Goal: Task Accomplishment & Management: Manage account settings

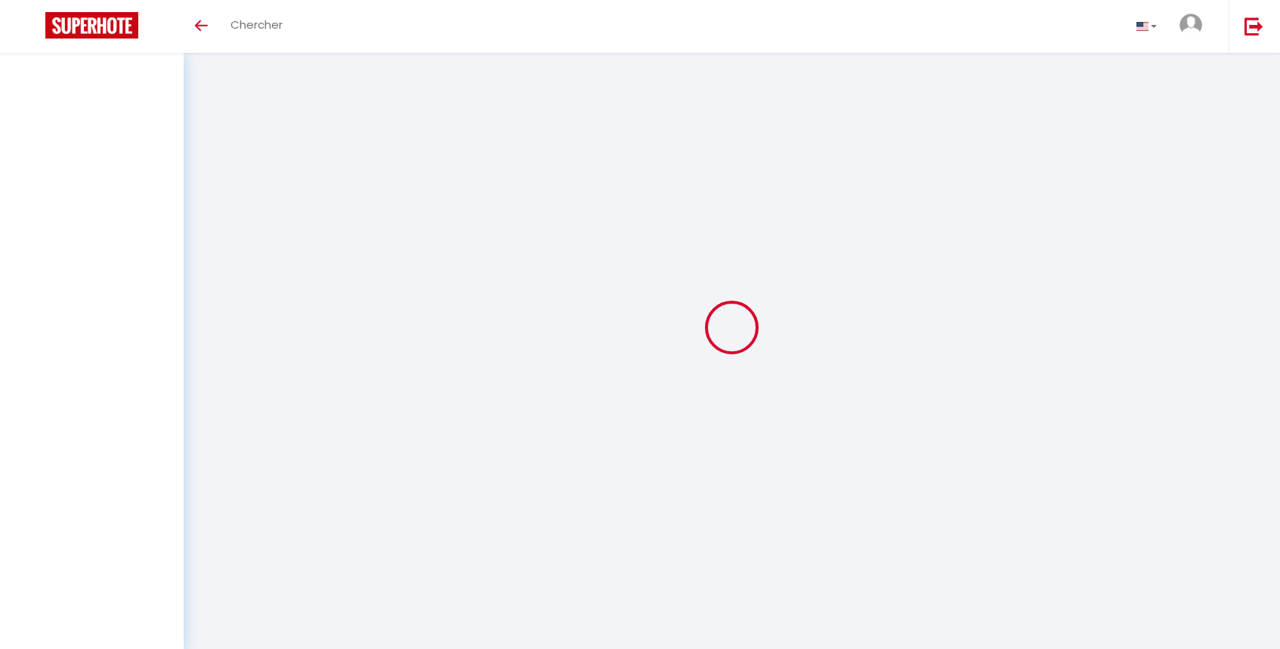
select select
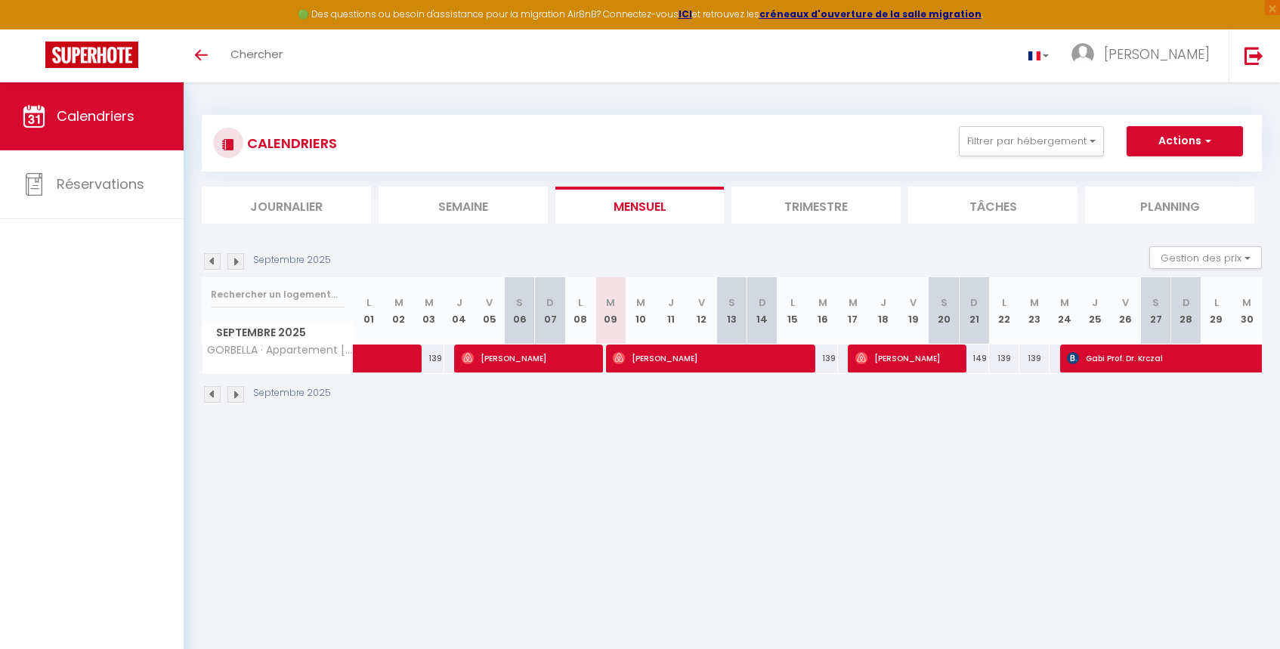
select select
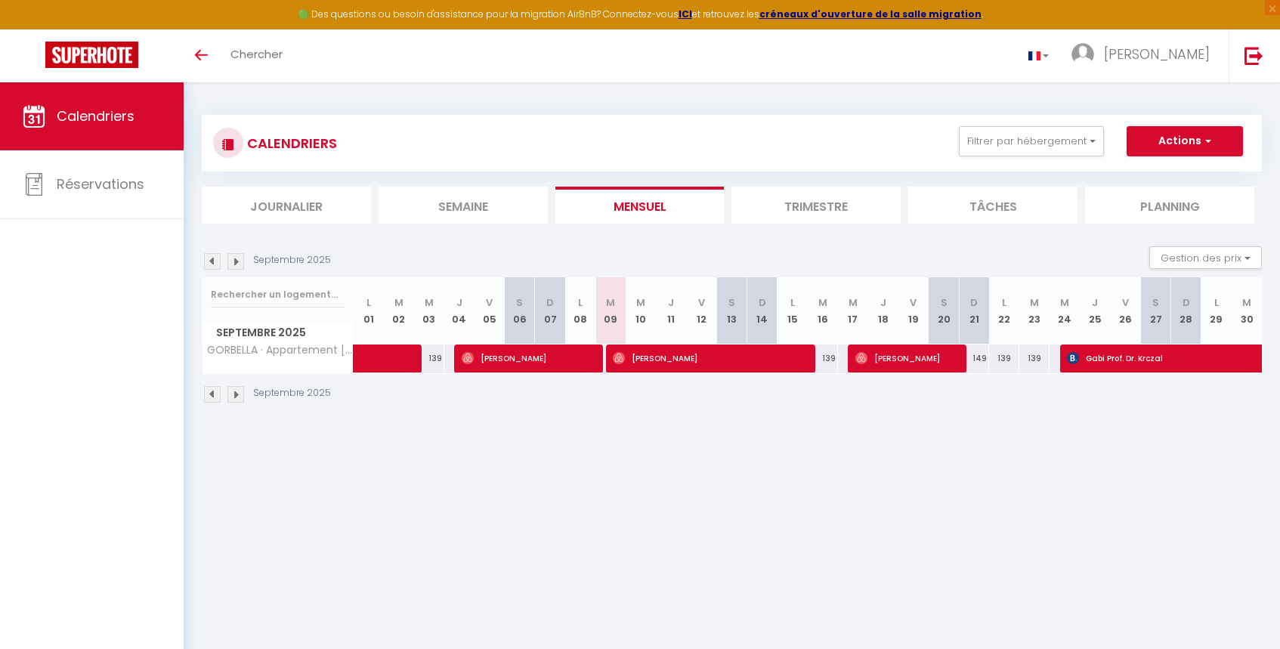
select select
click at [499, 357] on span "[PERSON_NAME]" at bounding box center [527, 358] width 131 height 29
select select "OK"
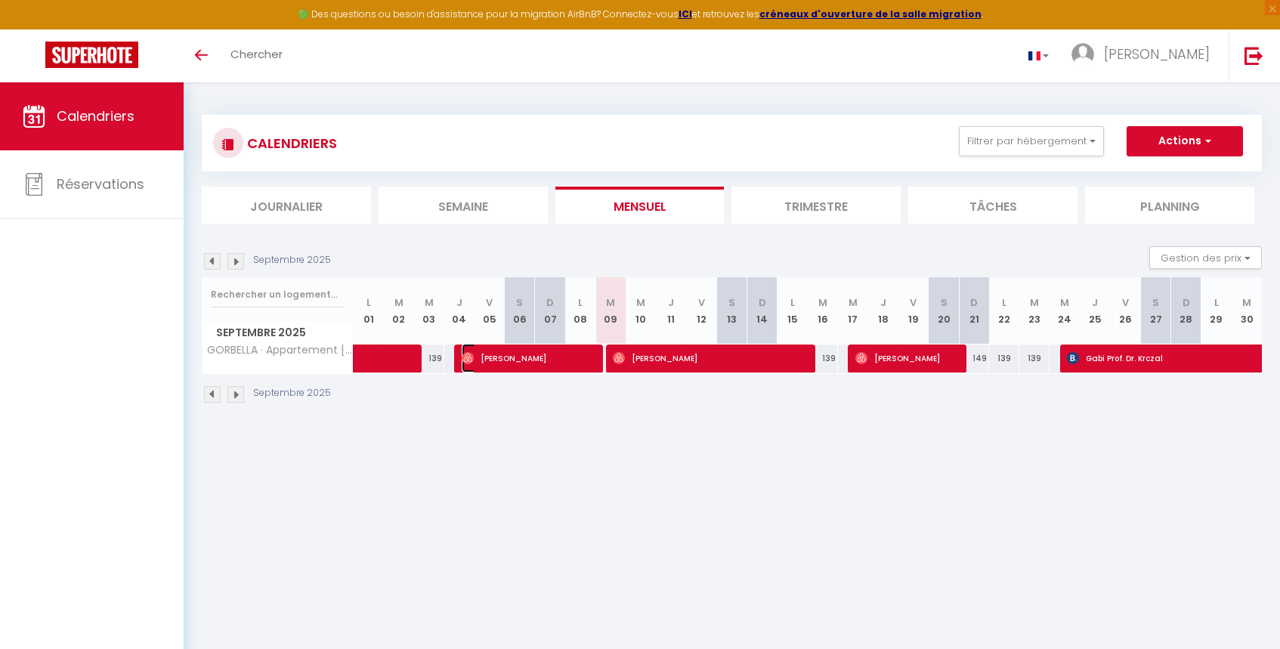
select select "0"
select select "1"
select select
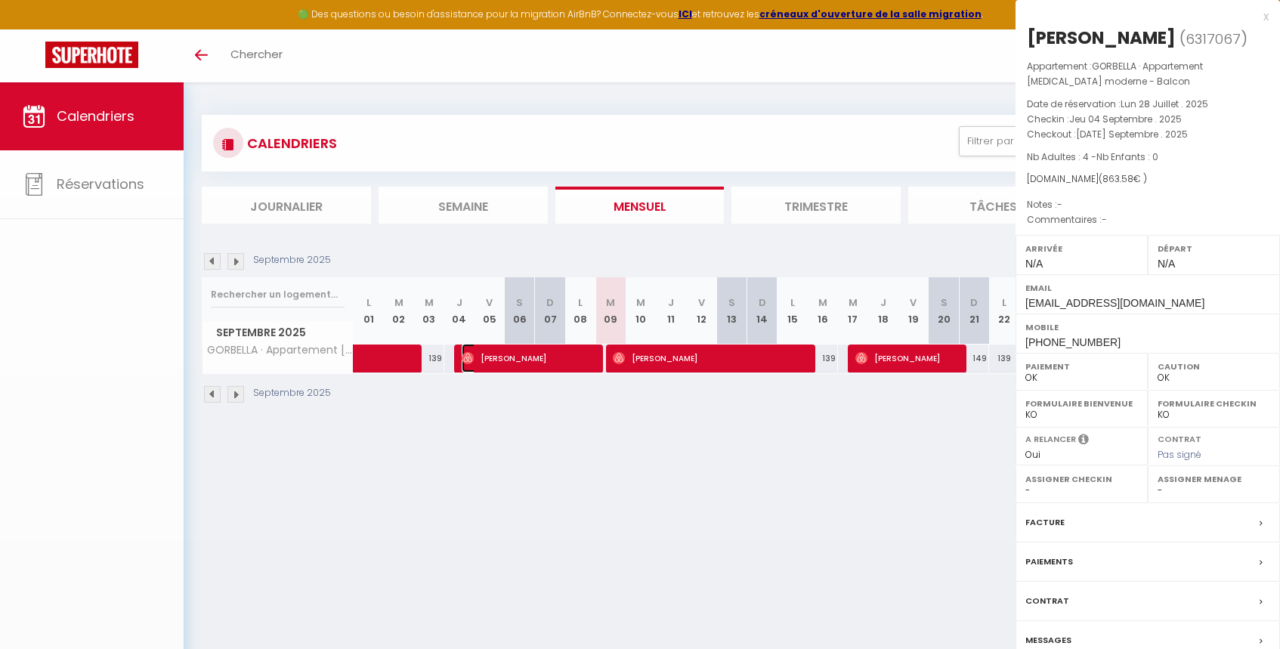
select select "23937"
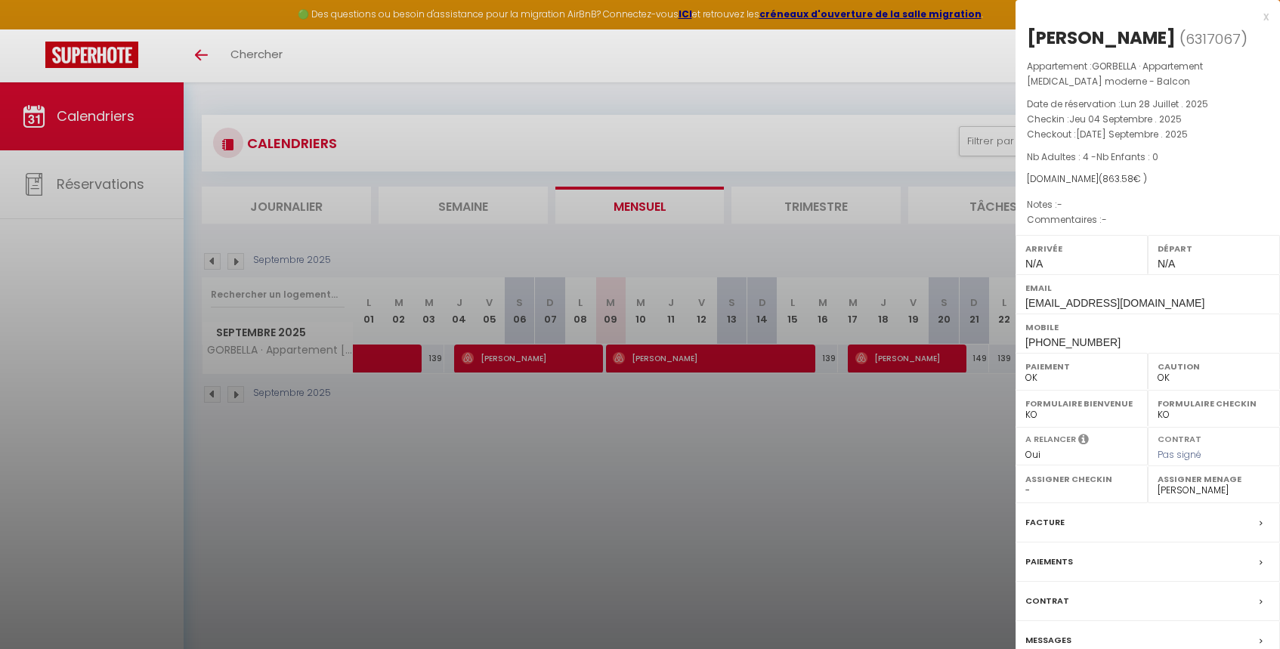
click at [534, 413] on div at bounding box center [640, 324] width 1280 height 649
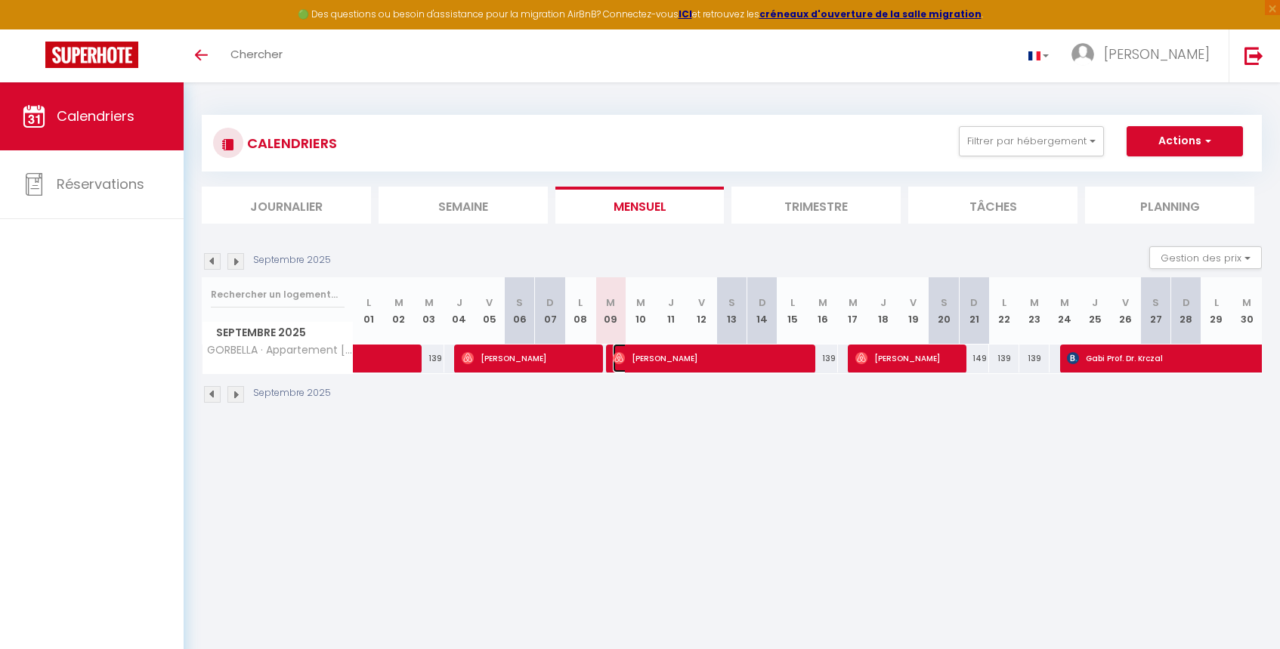
click at [667, 355] on span "[PERSON_NAME]" at bounding box center [708, 358] width 191 height 29
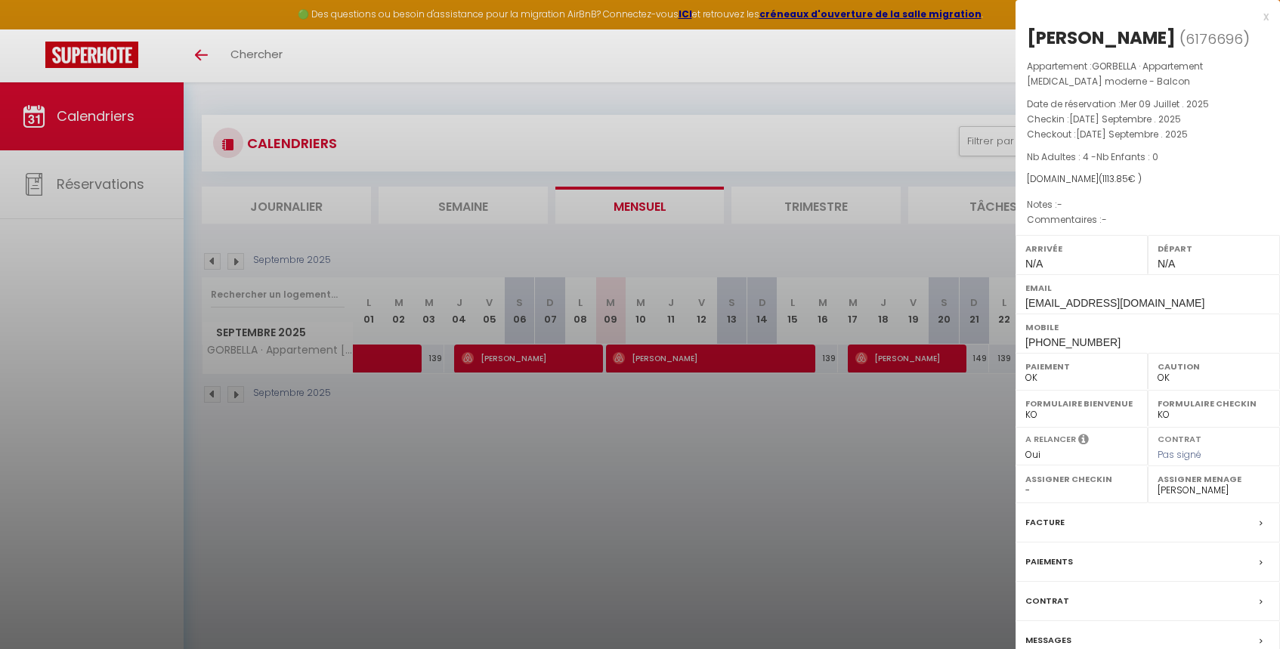
click at [554, 366] on div at bounding box center [640, 324] width 1280 height 649
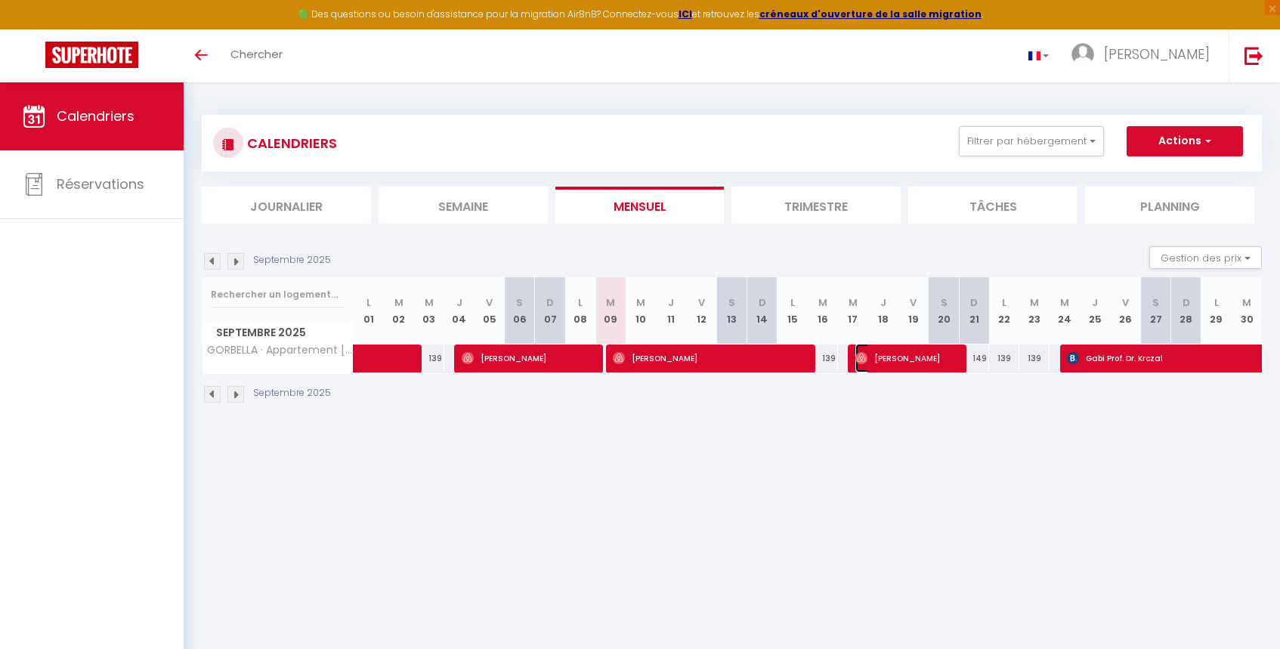
click at [893, 358] on span "[PERSON_NAME]" at bounding box center [905, 358] width 101 height 29
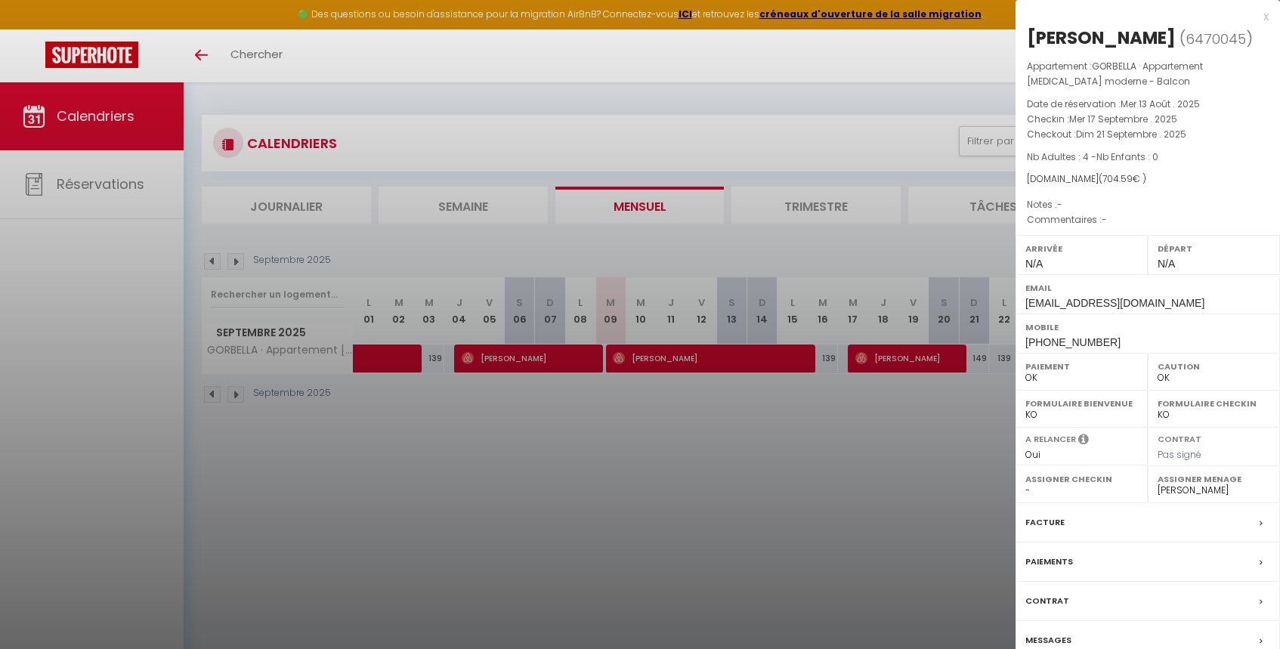
click at [899, 404] on div at bounding box center [640, 324] width 1280 height 649
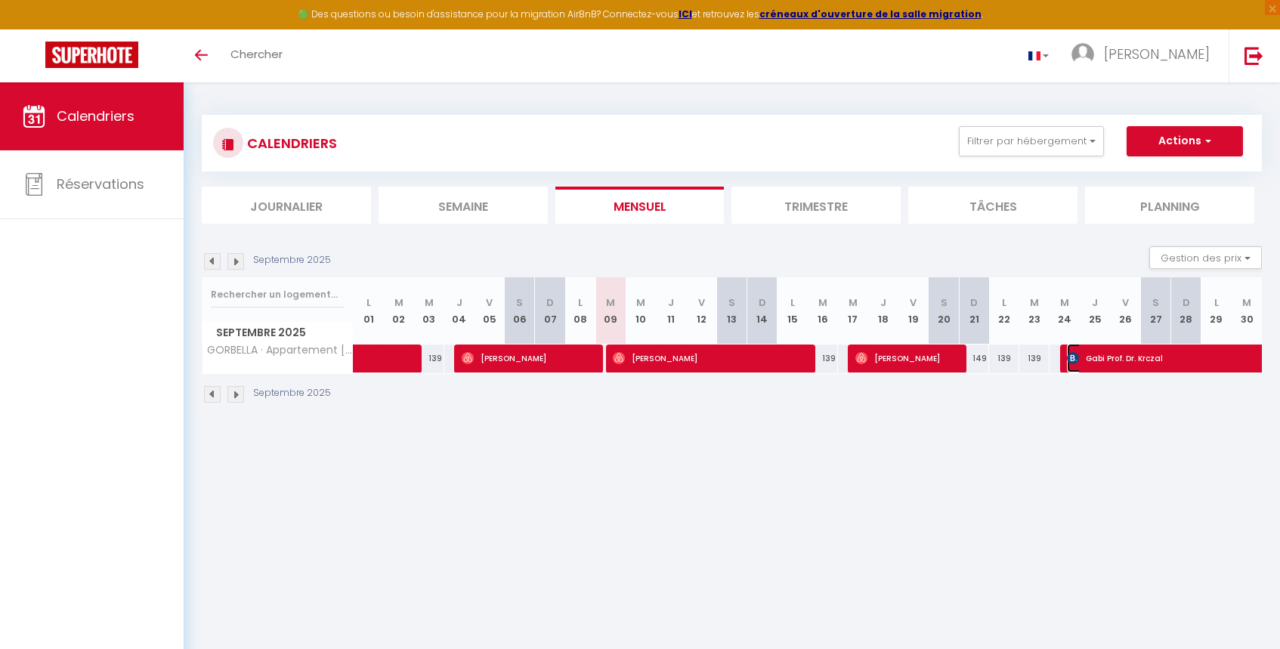
select select "KO"
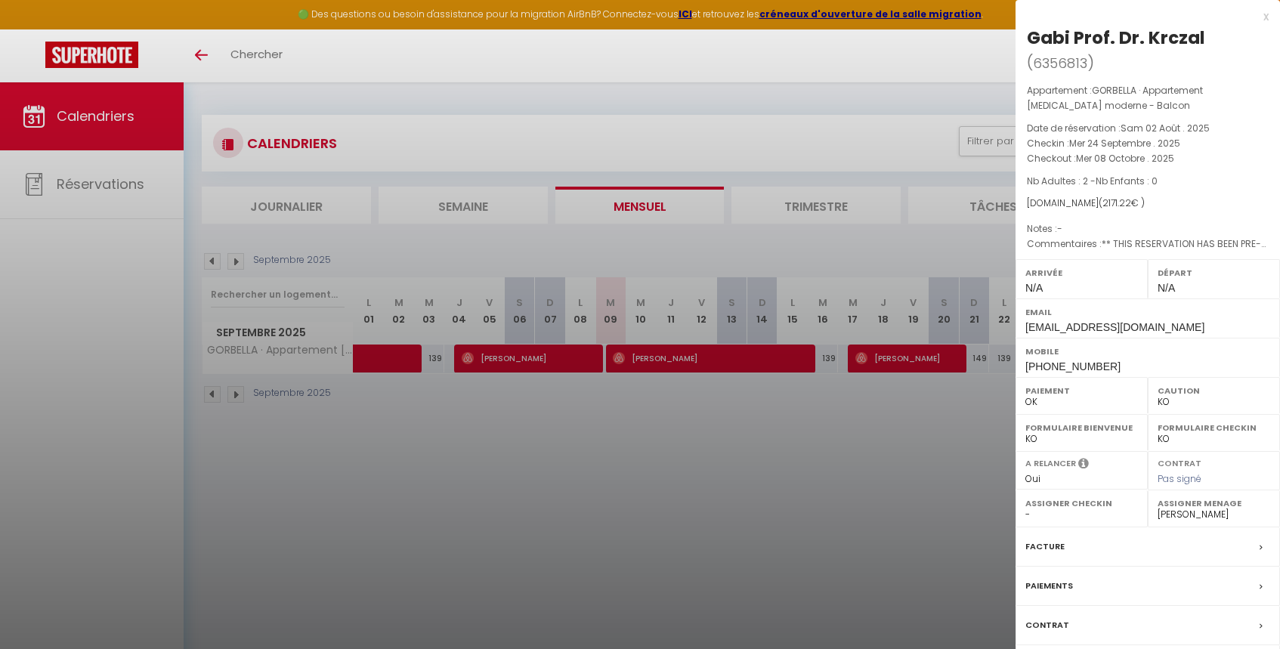
click at [951, 424] on div at bounding box center [640, 324] width 1280 height 649
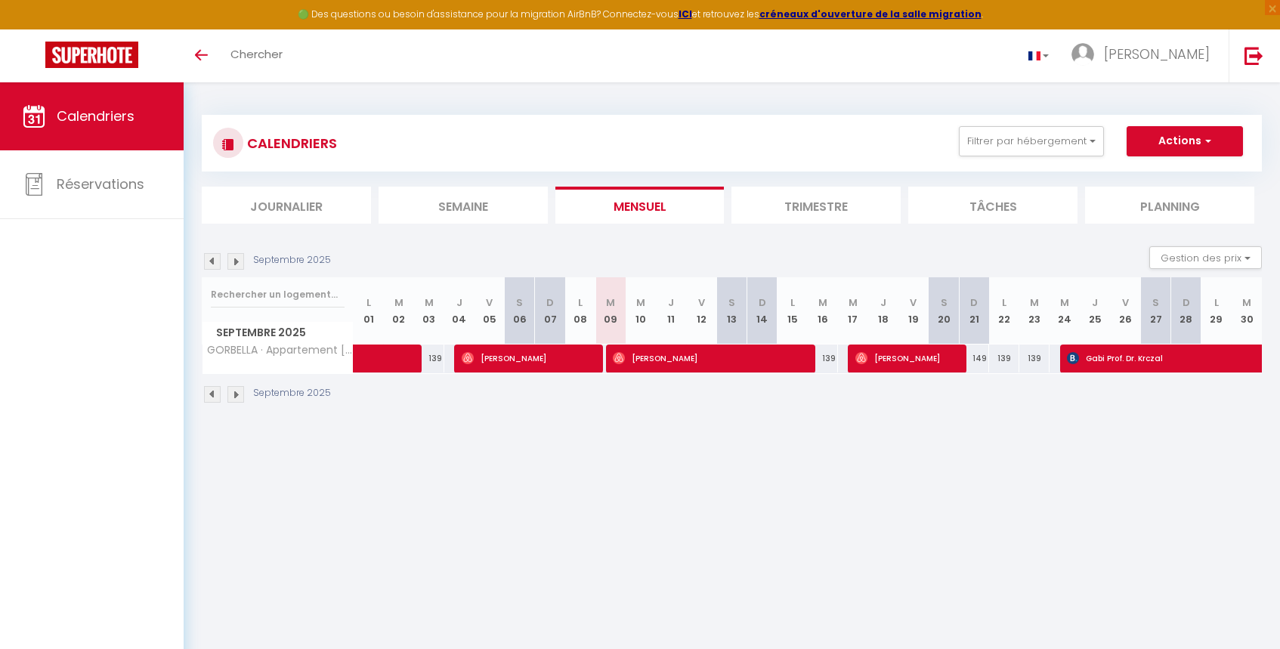
click at [234, 258] on img at bounding box center [235, 261] width 17 height 17
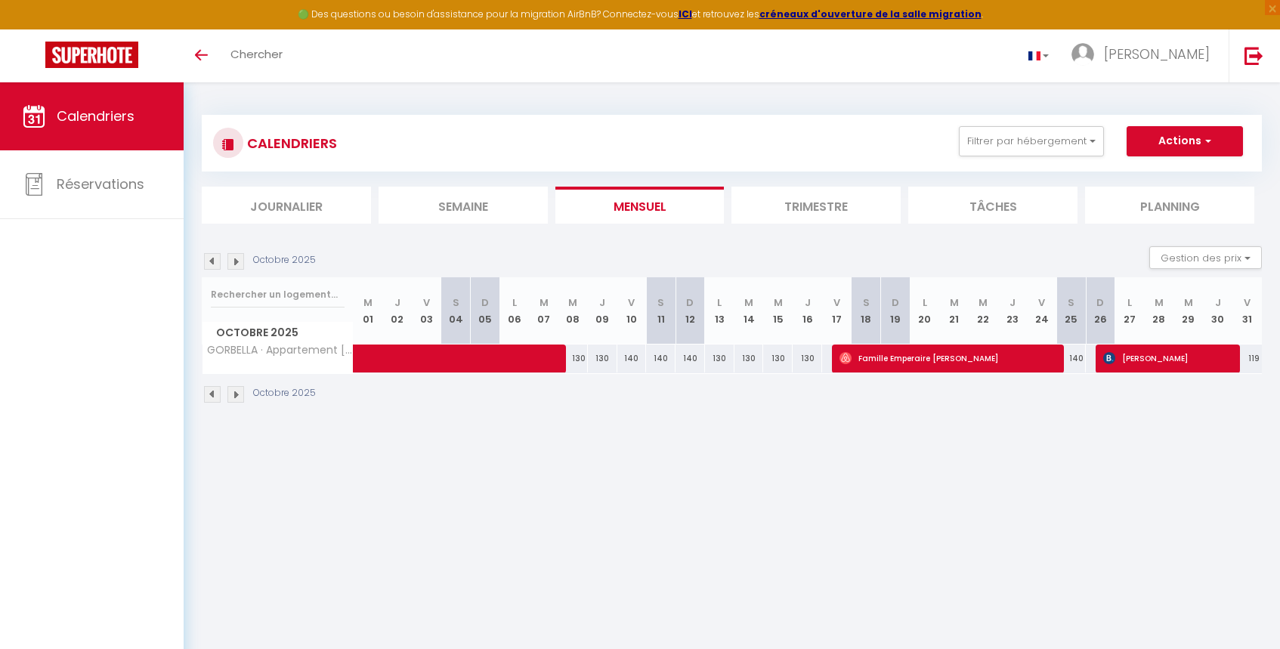
click at [237, 257] on img at bounding box center [235, 261] width 17 height 17
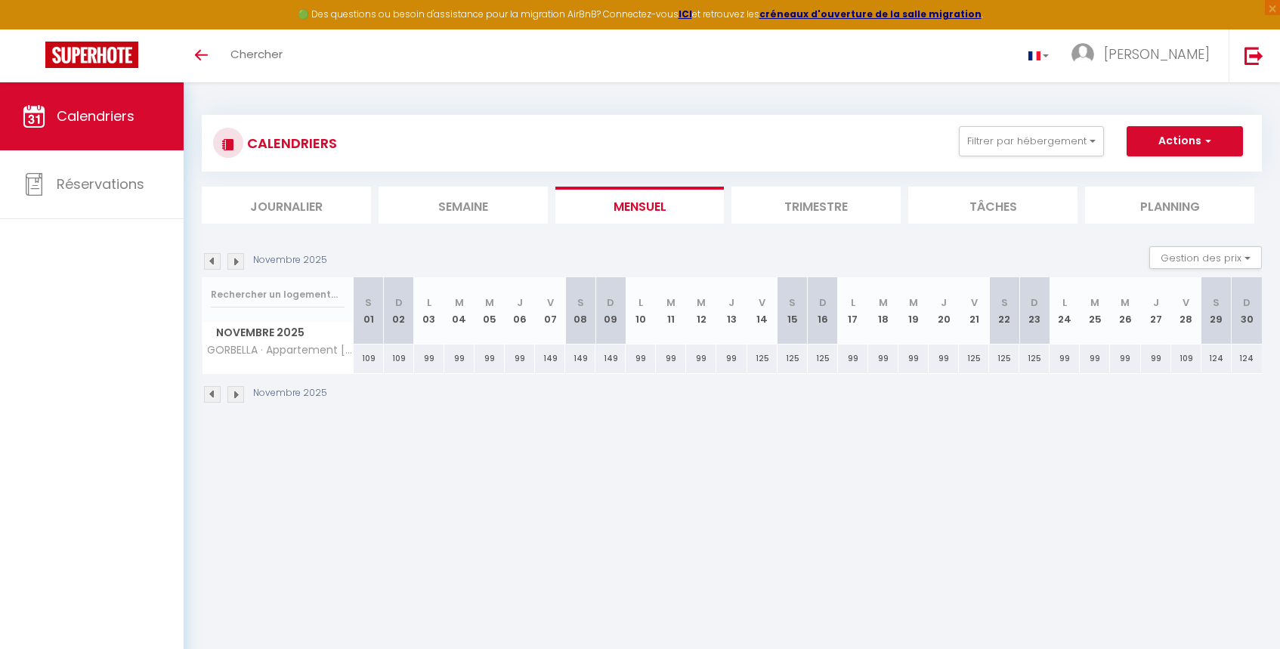
click at [237, 257] on img at bounding box center [235, 261] width 17 height 17
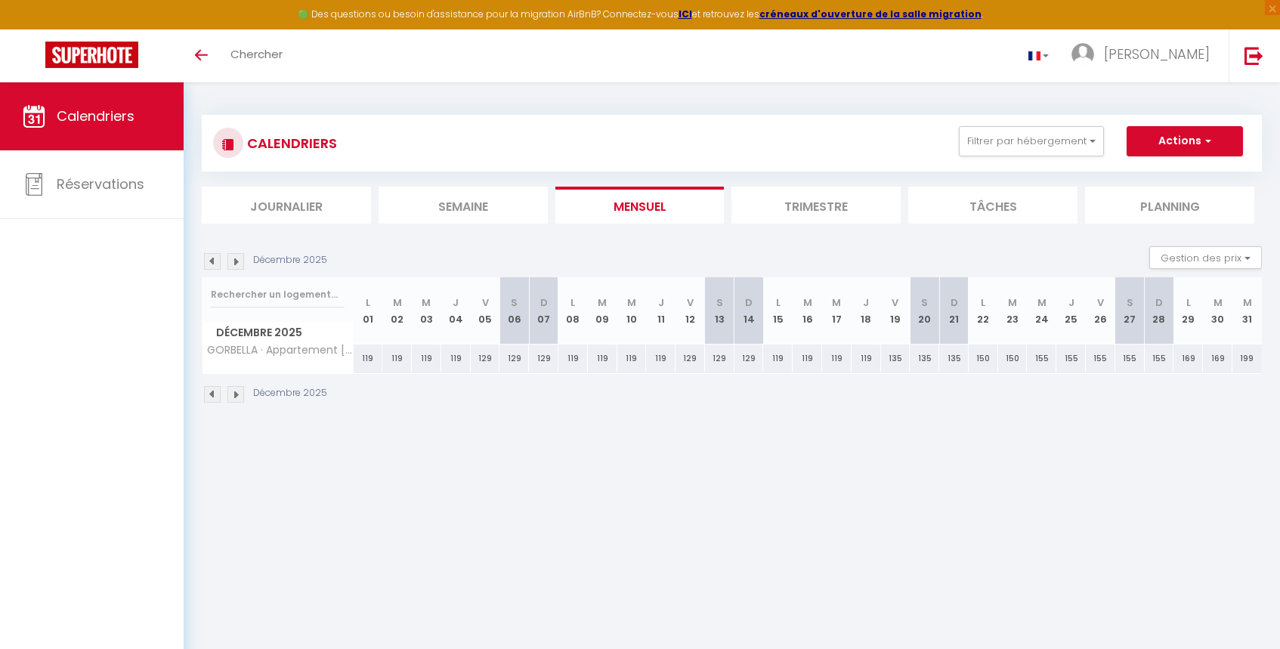
click at [237, 257] on img at bounding box center [235, 261] width 17 height 17
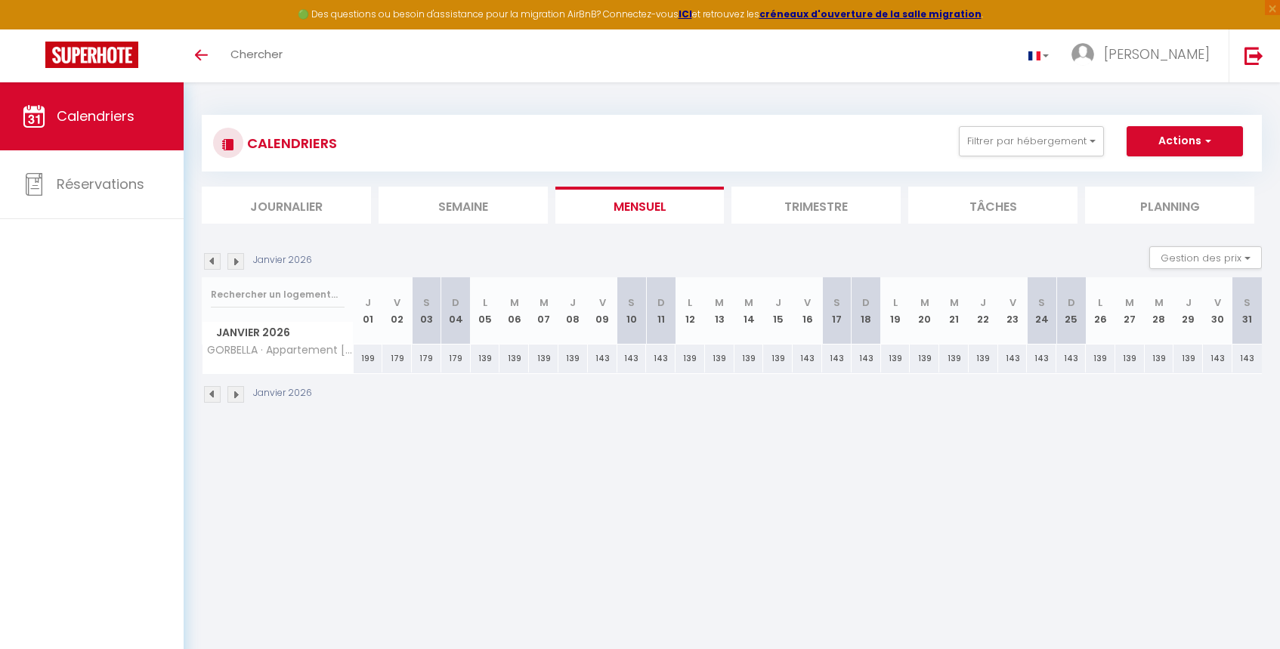
click at [200, 259] on div "CALENDRIERS Filtrer par hébergement Tous GORBELLA · Appartement T3 moderne - Ba…" at bounding box center [732, 259] width 1097 height 354
click at [212, 261] on img at bounding box center [212, 261] width 17 height 17
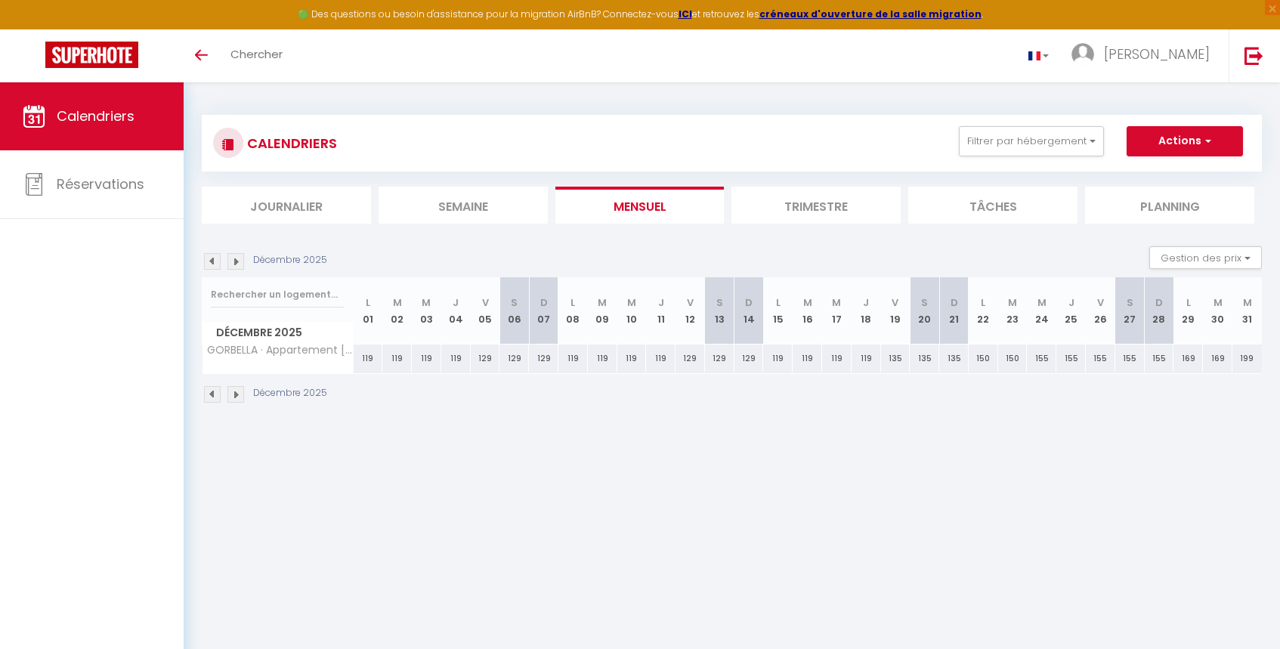
click at [212, 261] on img at bounding box center [212, 261] width 17 height 17
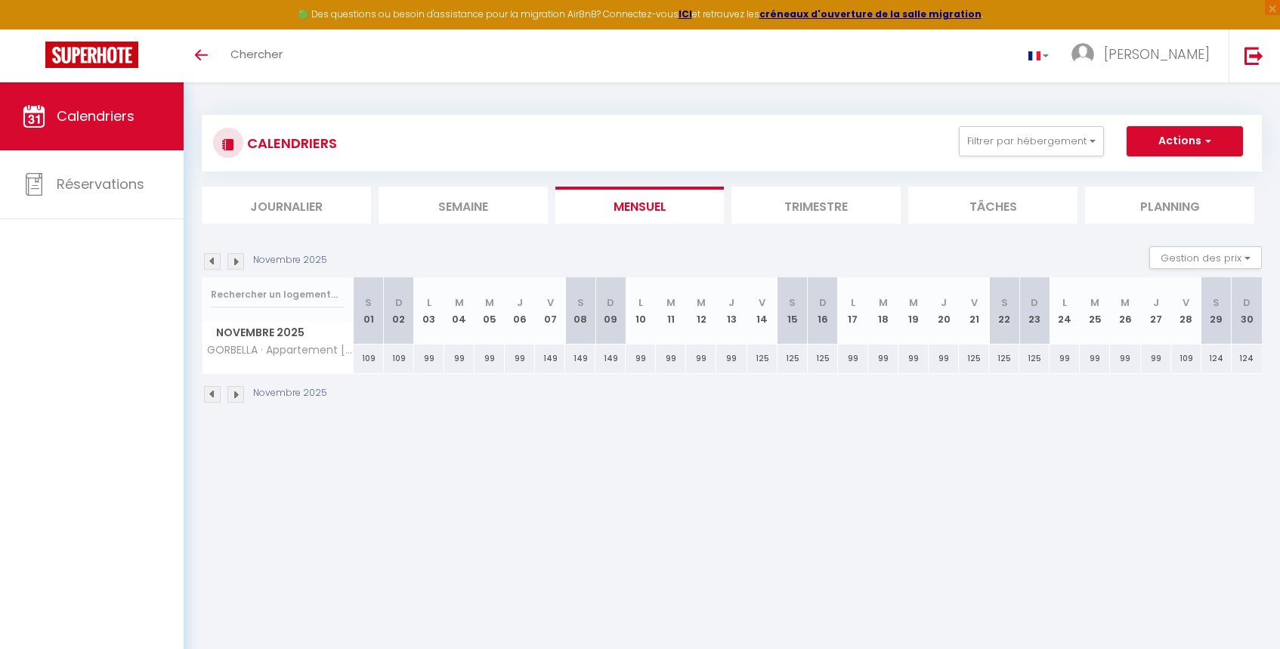
click at [212, 261] on img at bounding box center [212, 261] width 17 height 17
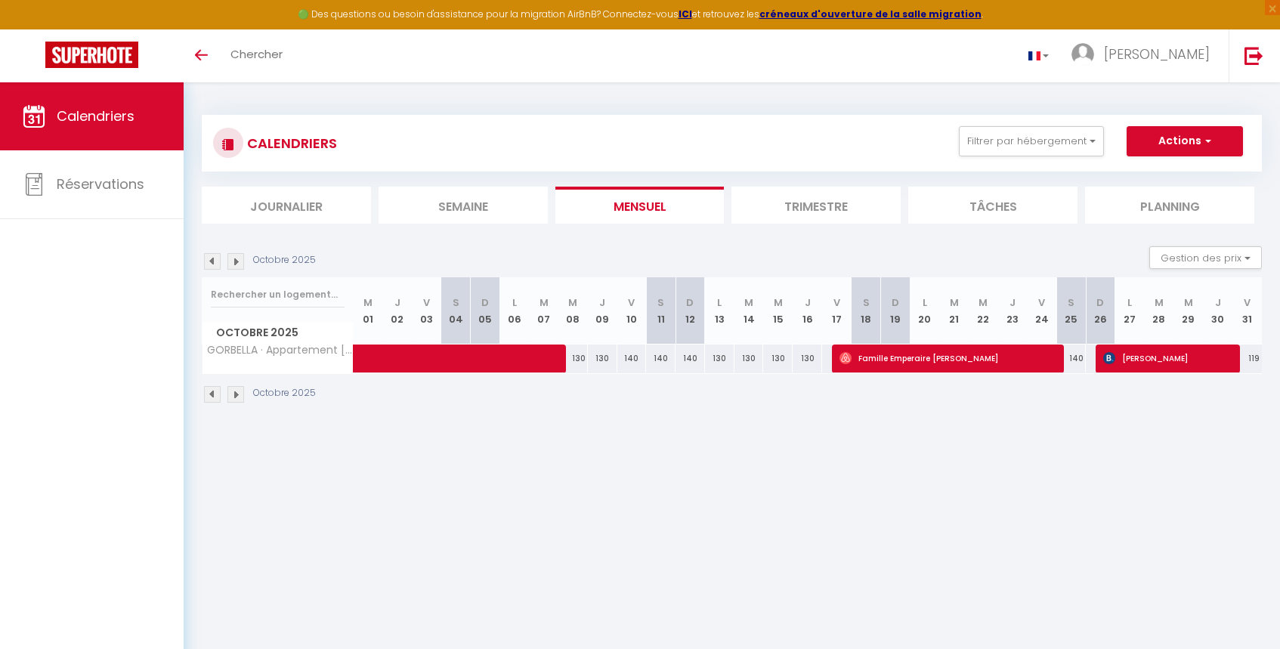
click at [212, 261] on img at bounding box center [212, 261] width 17 height 17
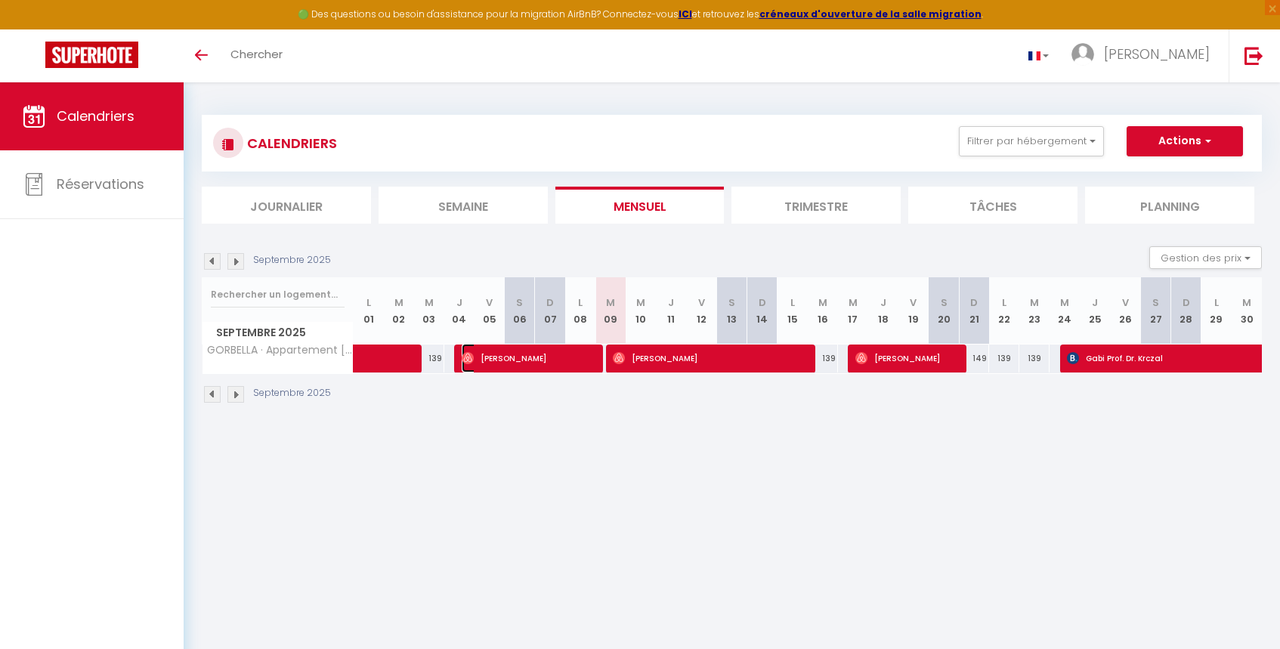
click at [546, 363] on span "[PERSON_NAME]" at bounding box center [527, 358] width 131 height 29
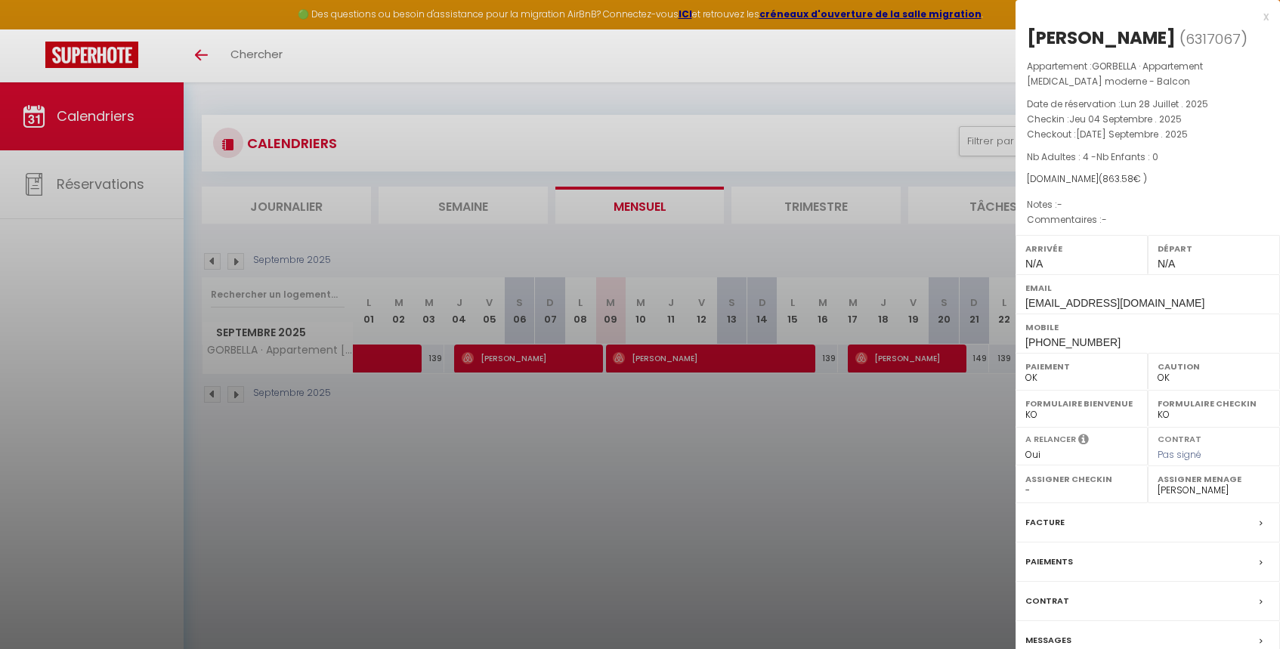
click at [696, 360] on div at bounding box center [640, 324] width 1280 height 649
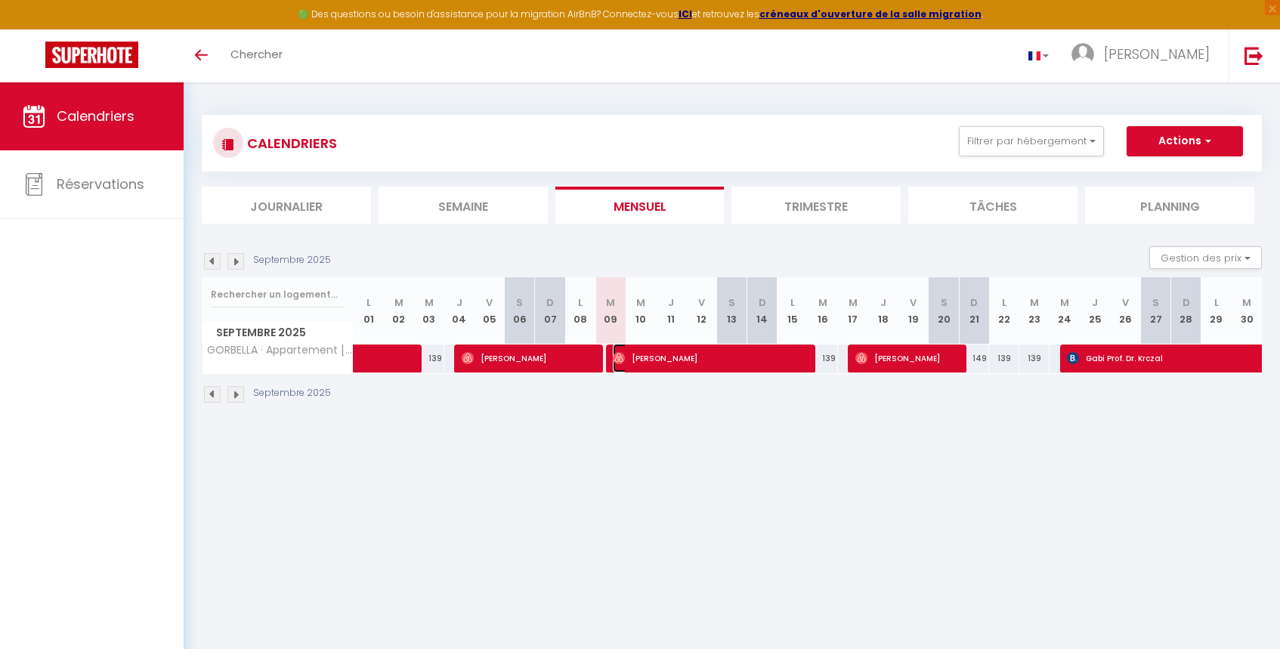
click at [696, 360] on span "[PERSON_NAME]" at bounding box center [708, 358] width 191 height 29
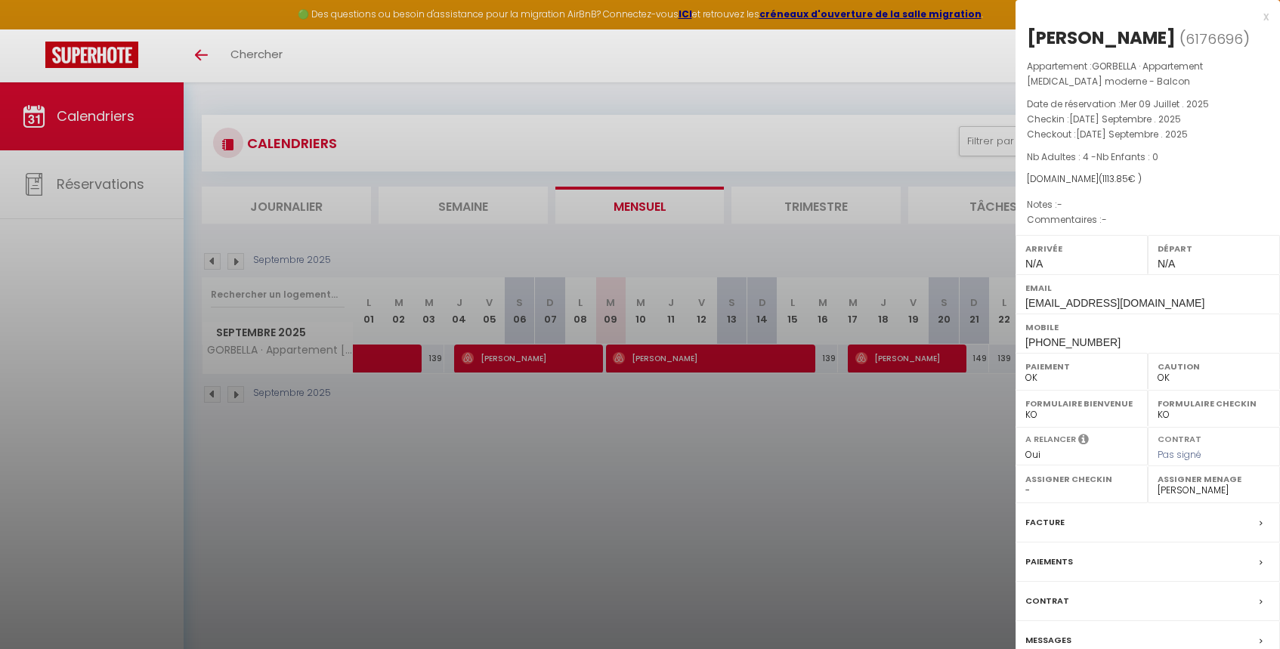
click at [894, 345] on div at bounding box center [640, 324] width 1280 height 649
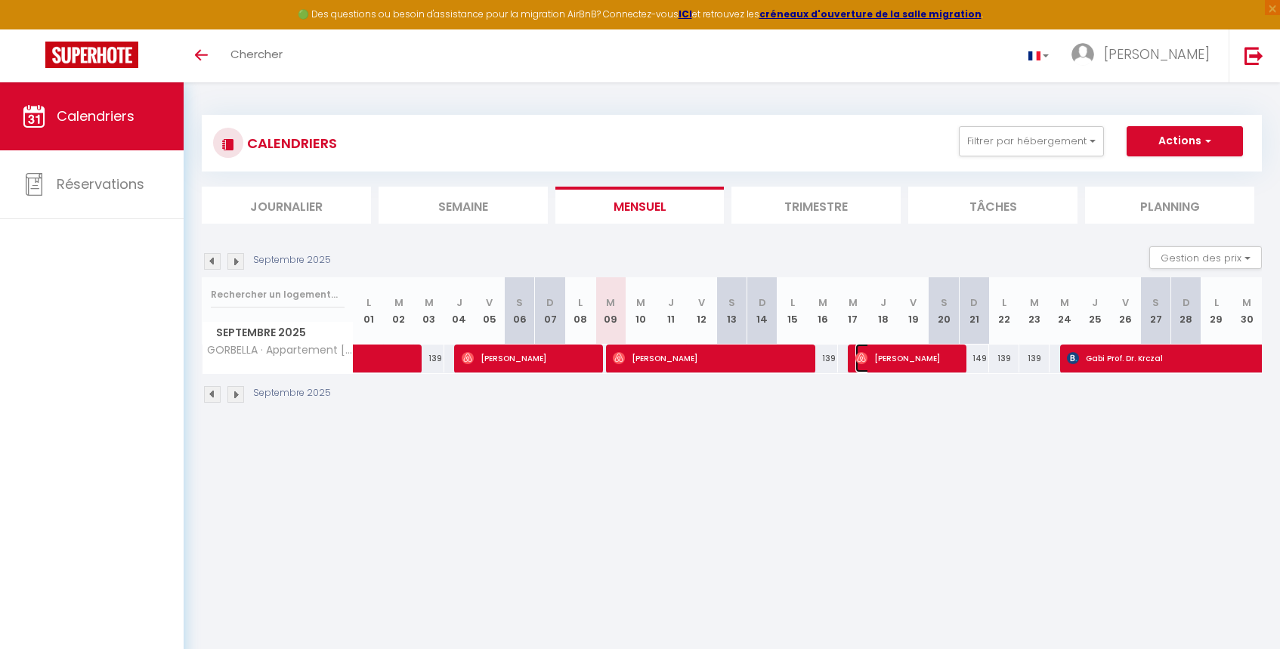
click at [894, 354] on span "[PERSON_NAME]" at bounding box center [905, 358] width 101 height 29
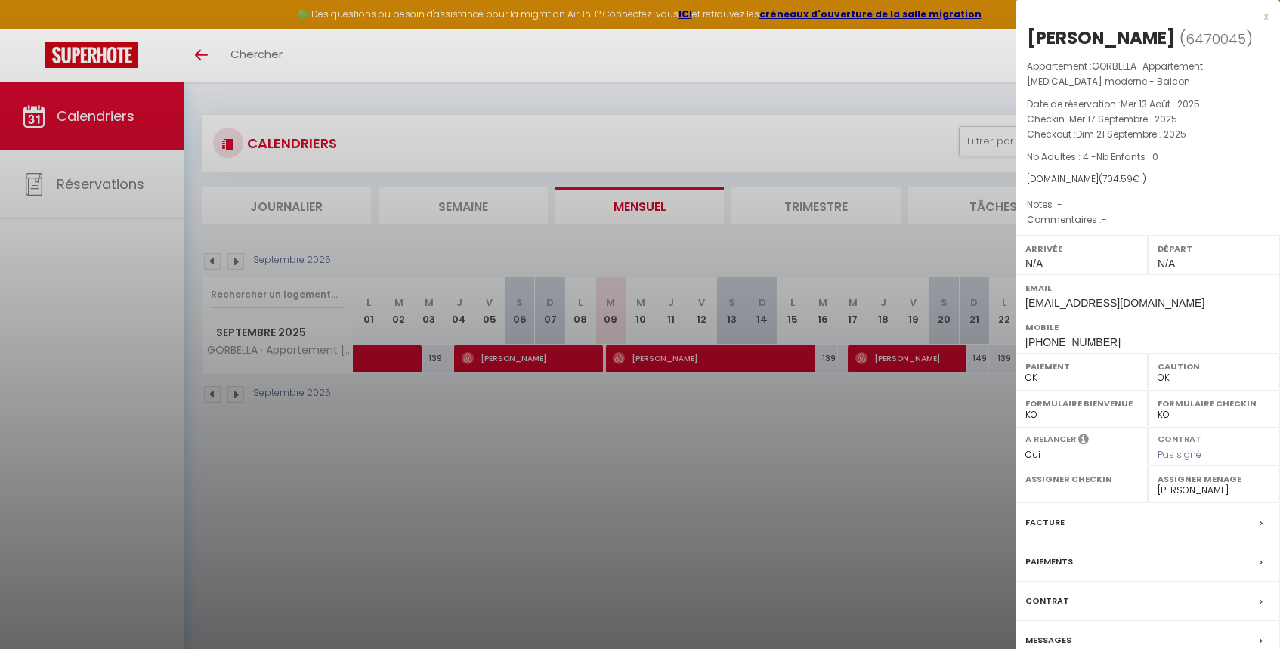
click at [876, 209] on div at bounding box center [640, 324] width 1280 height 649
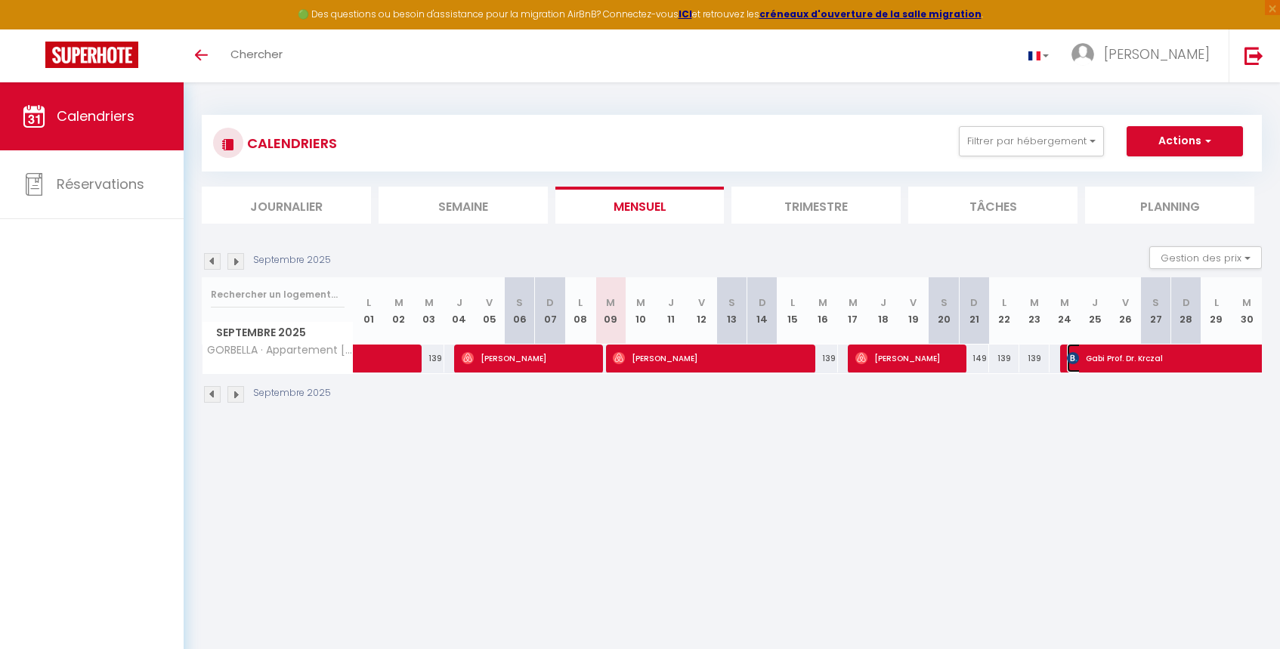
select select "KO"
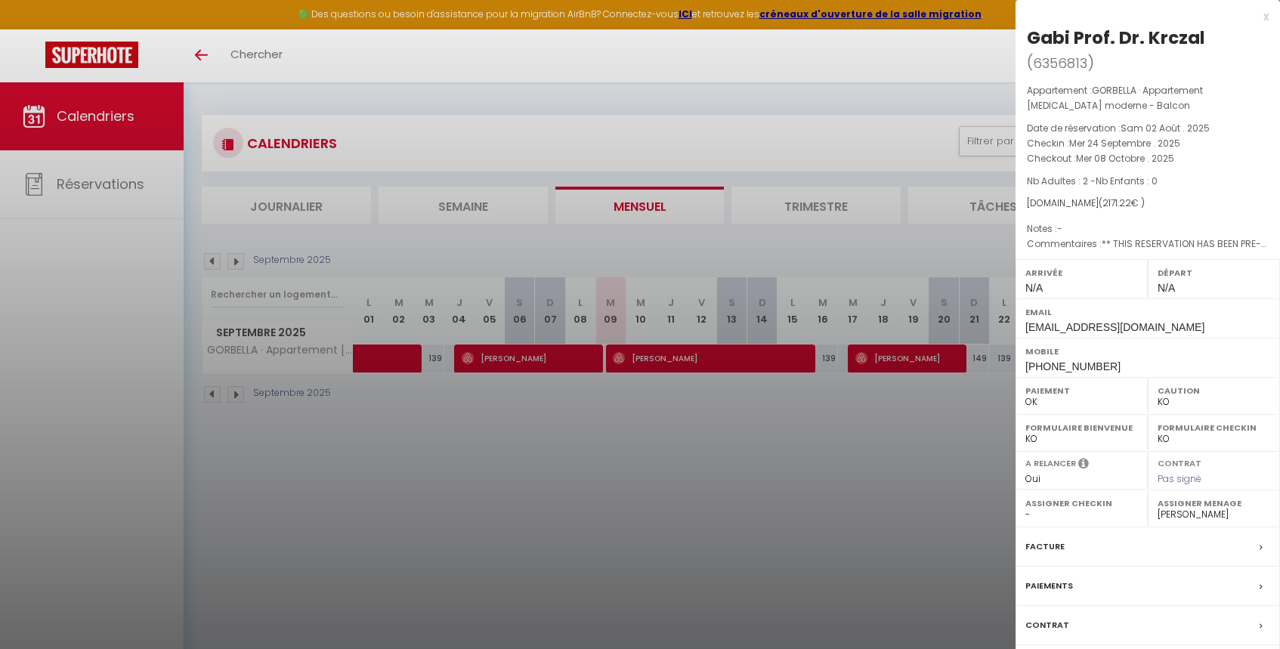
click at [892, 228] on div at bounding box center [640, 324] width 1280 height 649
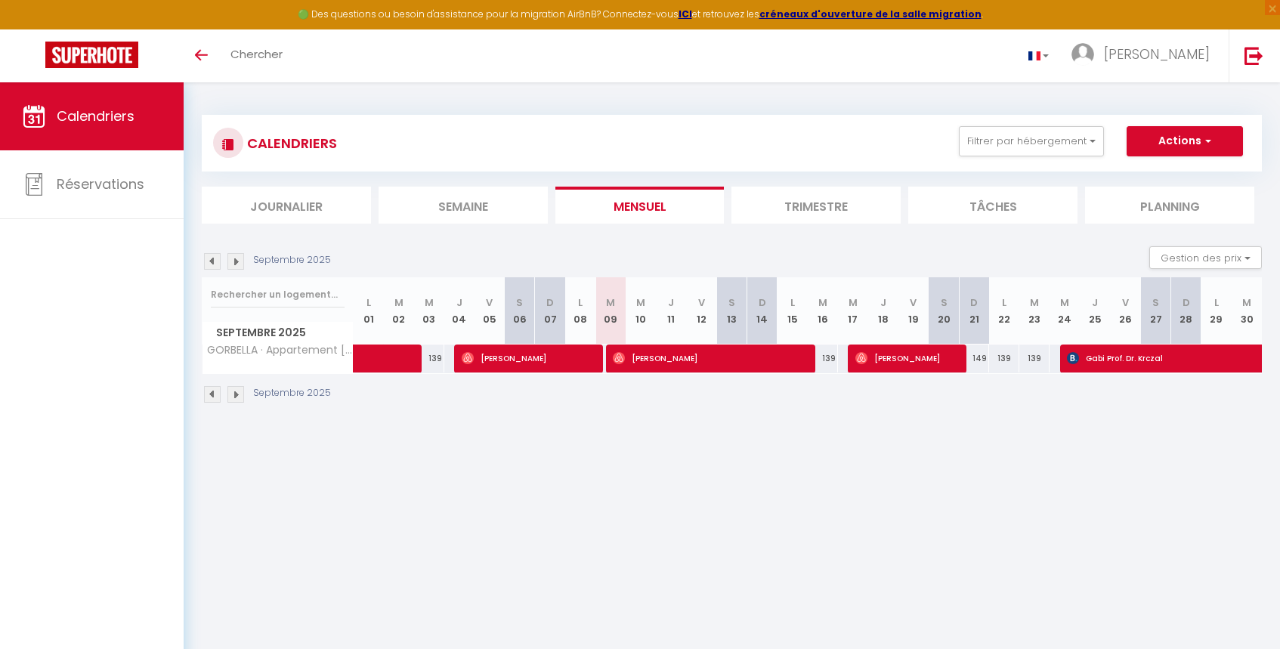
click at [241, 255] on img at bounding box center [235, 261] width 17 height 17
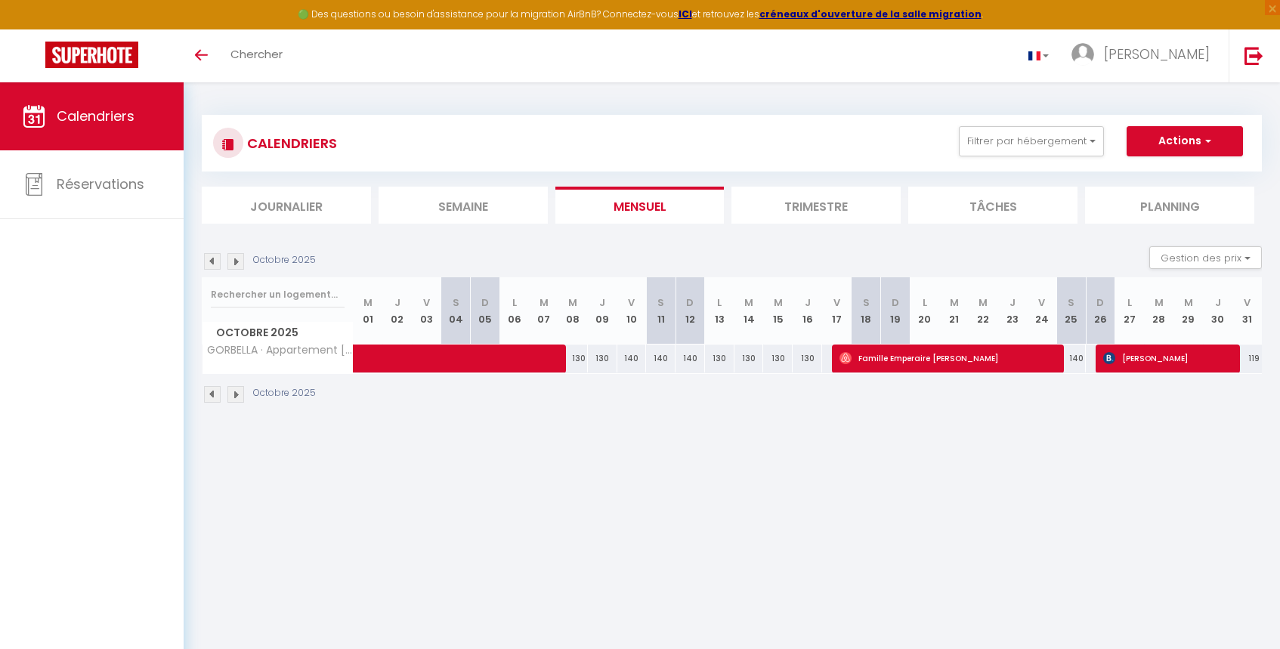
click at [212, 258] on img at bounding box center [212, 261] width 17 height 17
select select "KO"
select select "0"
select select "23937"
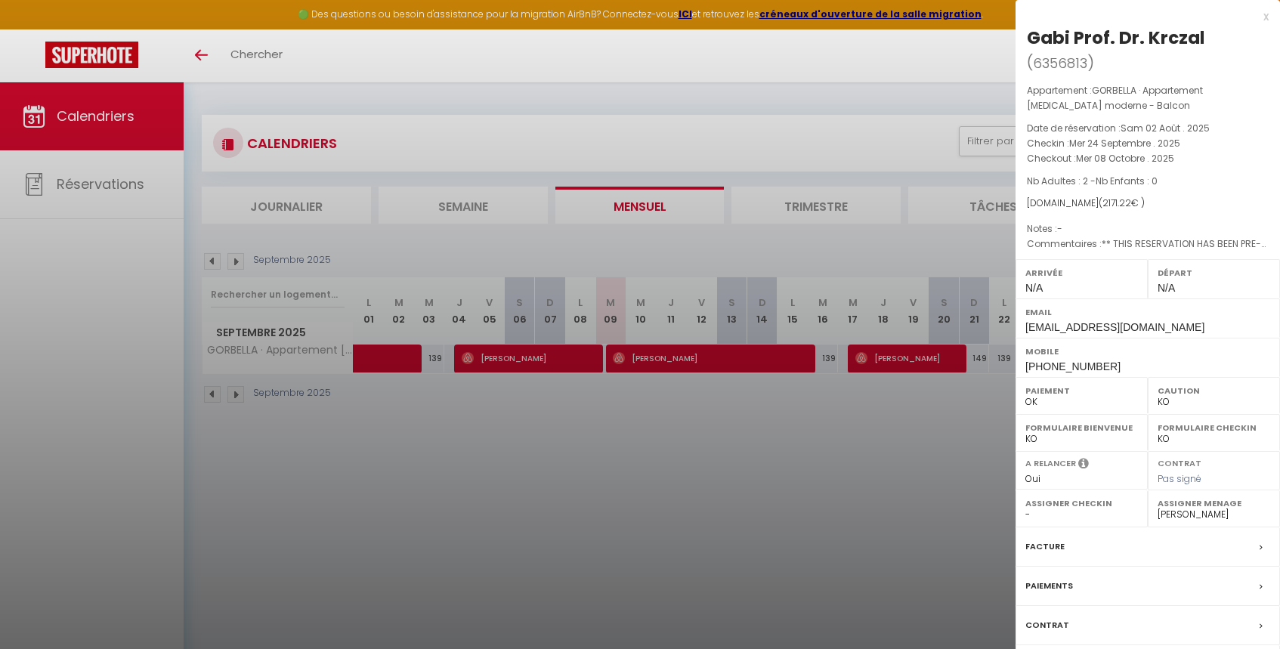
click at [973, 446] on div at bounding box center [640, 324] width 1280 height 649
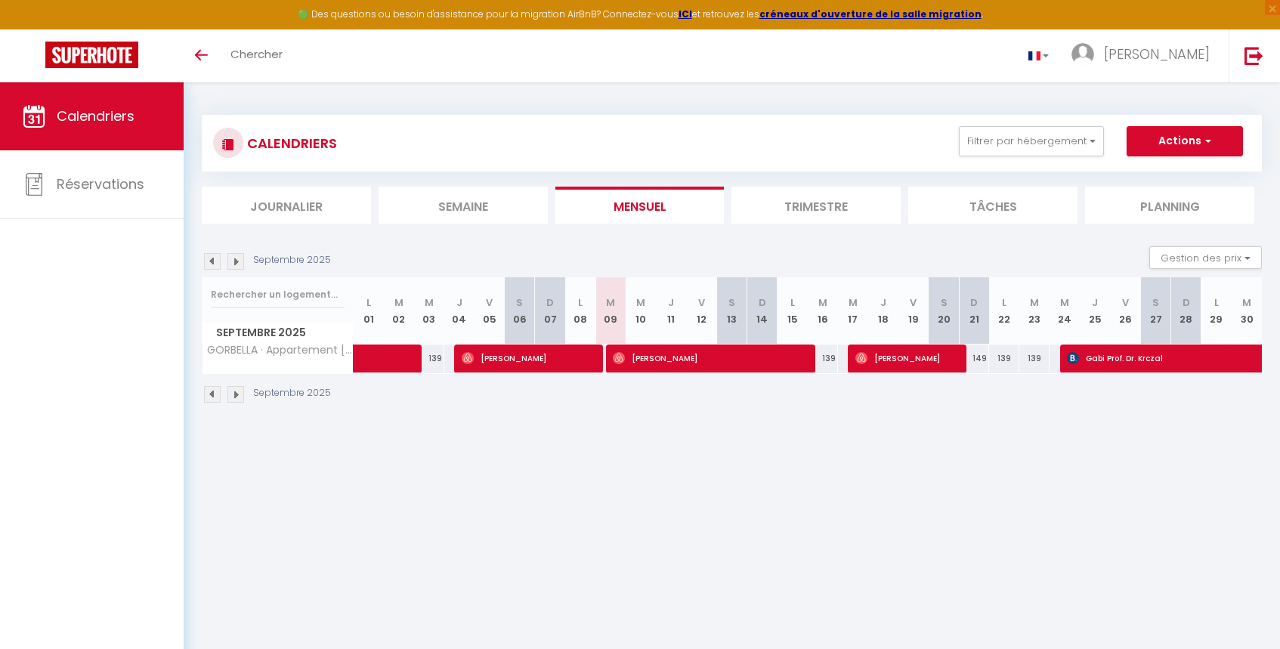
click at [234, 261] on img at bounding box center [235, 261] width 17 height 17
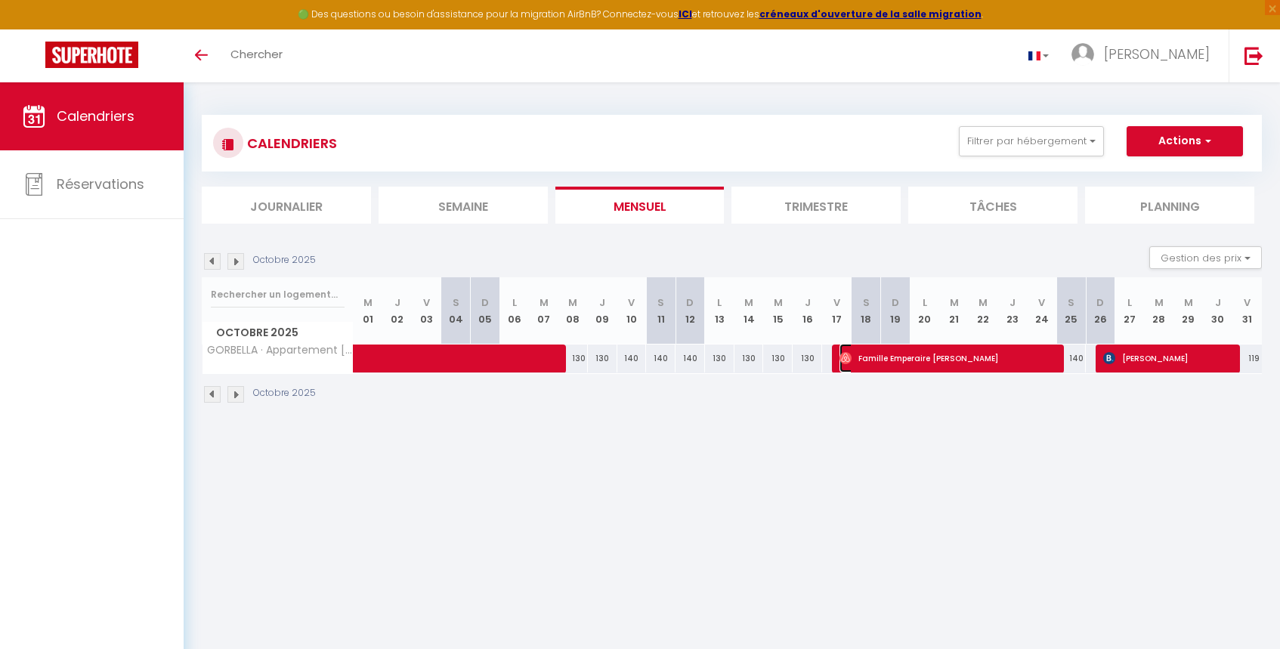
click at [917, 357] on span "Famille Emperaire [PERSON_NAME]" at bounding box center [948, 358] width 216 height 29
select select "OK"
select select "0"
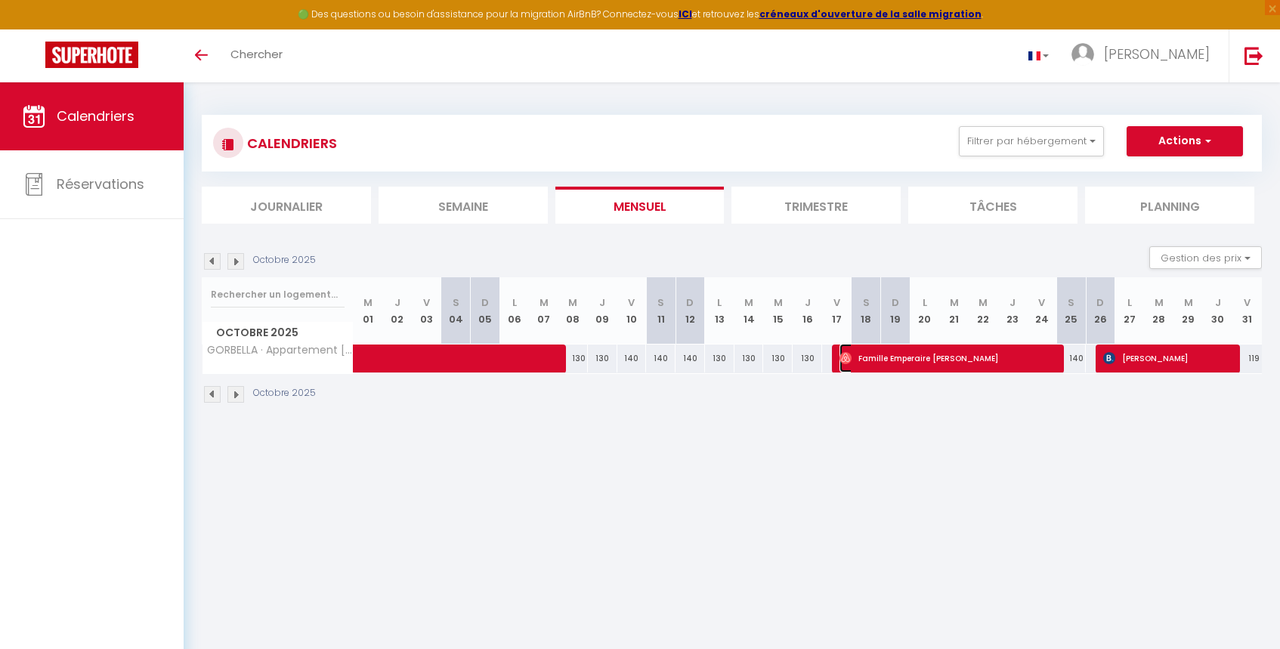
select select "1"
select select
select select "23937"
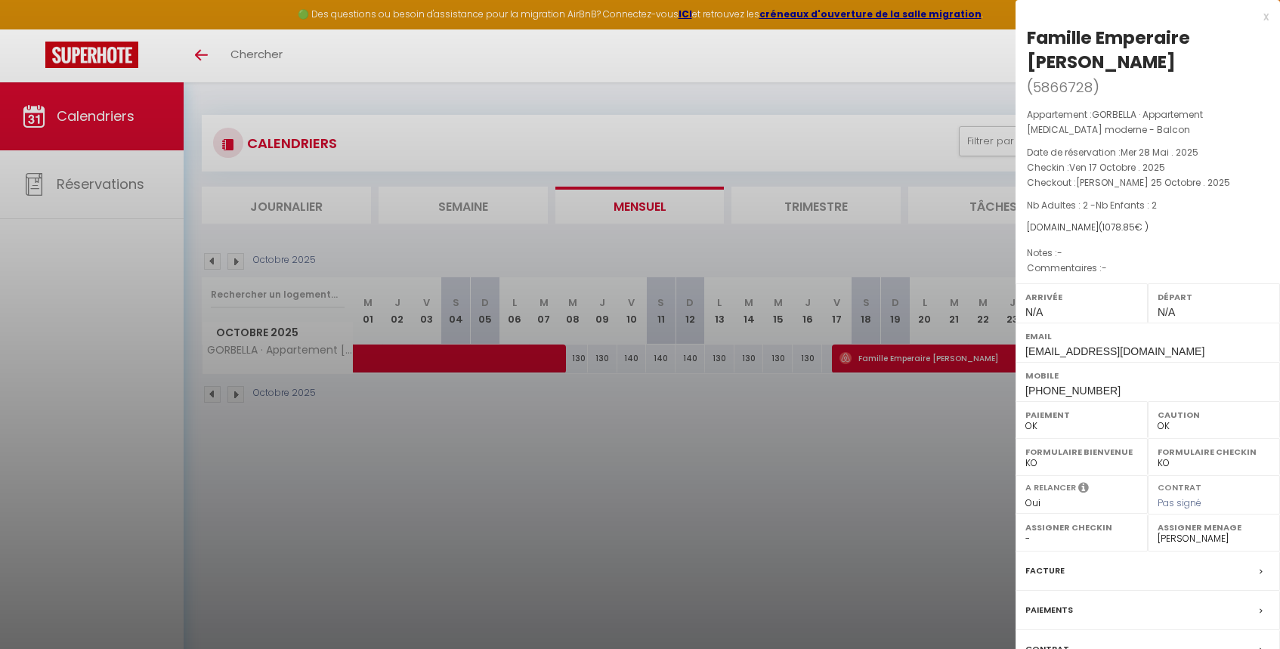
click at [914, 416] on div at bounding box center [640, 324] width 1280 height 649
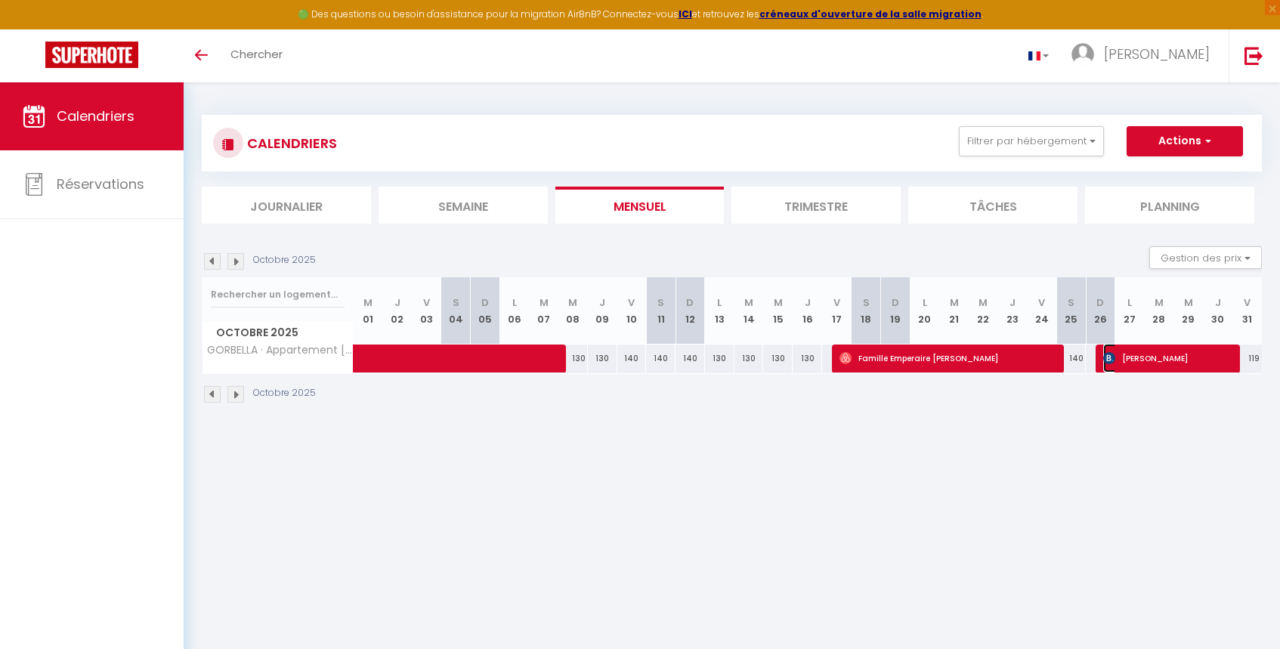
click at [1143, 357] on span "[PERSON_NAME]" at bounding box center [1167, 358] width 128 height 29
select select "KO"
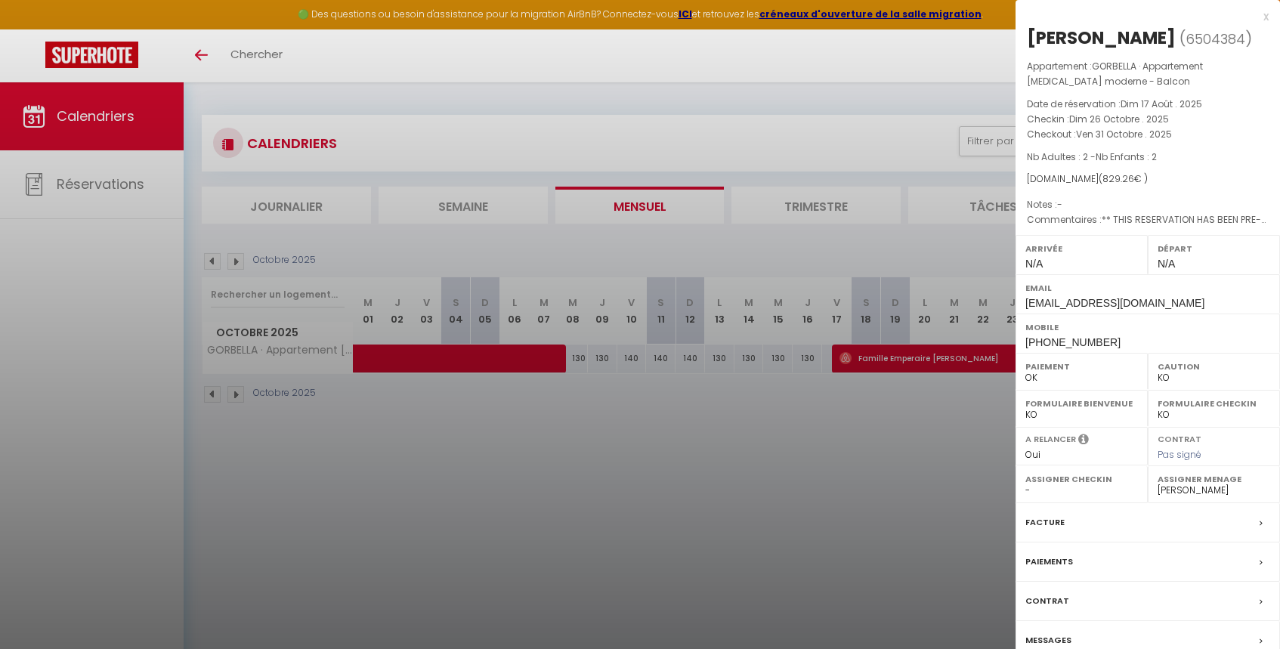
click at [909, 410] on div at bounding box center [640, 324] width 1280 height 649
